Goal: Task Accomplishment & Management: Manage account settings

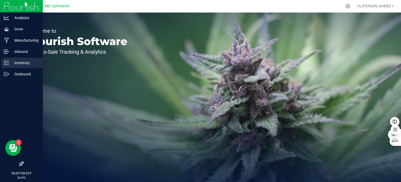
click at [7, 66] on div "Inventory" at bounding box center [22, 62] width 41 height 10
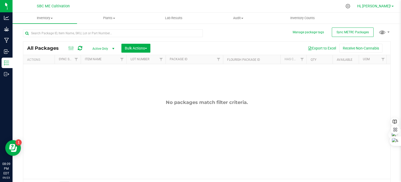
click at [394, 5] on link "Hi, [PERSON_NAME]!" at bounding box center [375, 5] width 41 height 5
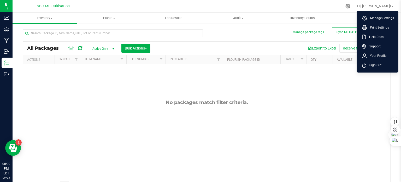
click at [378, 66] on span "Sign Out" at bounding box center [374, 64] width 15 height 5
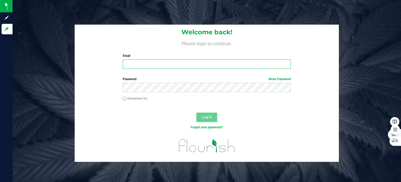
click at [133, 64] on input "Email" at bounding box center [207, 63] width 169 height 9
type input "[PERSON_NAME][EMAIL_ADDRESS][DOMAIN_NAME]"
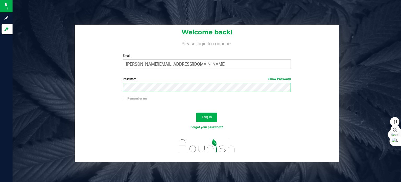
click at [197, 112] on button "Log In" at bounding box center [207, 116] width 21 height 9
